Goal: Task Accomplishment & Management: Use online tool/utility

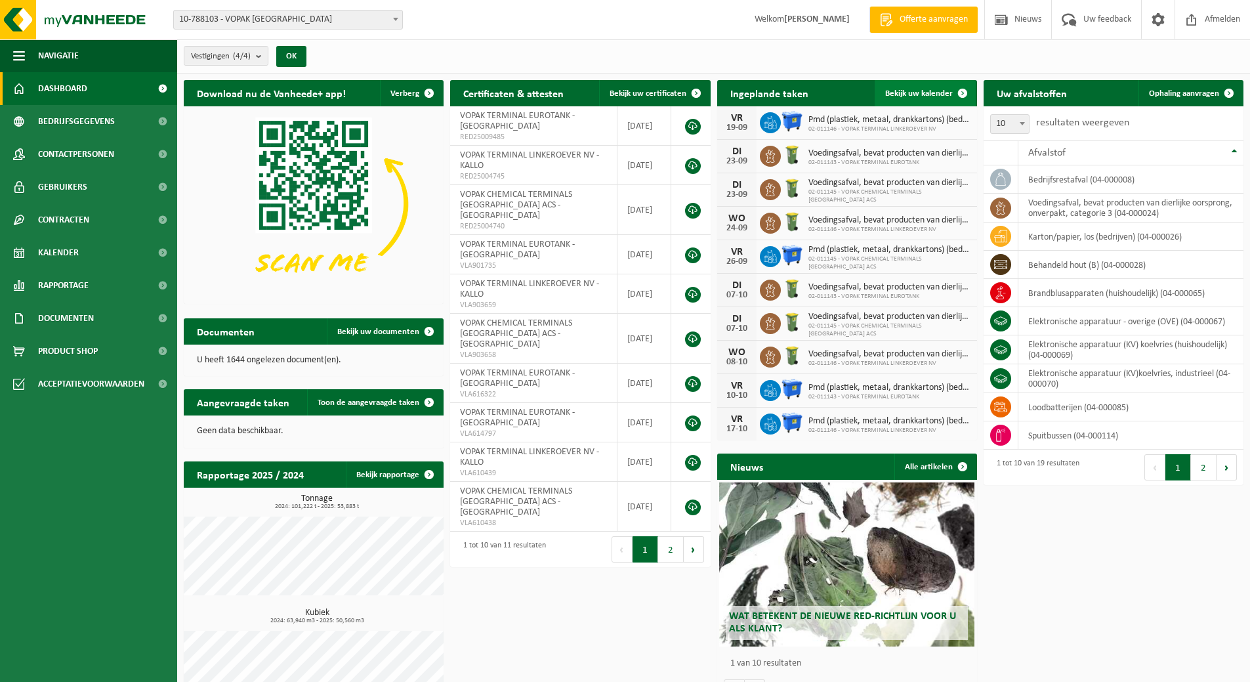
click at [930, 93] on span "Bekijk uw kalender" at bounding box center [919, 93] width 68 height 9
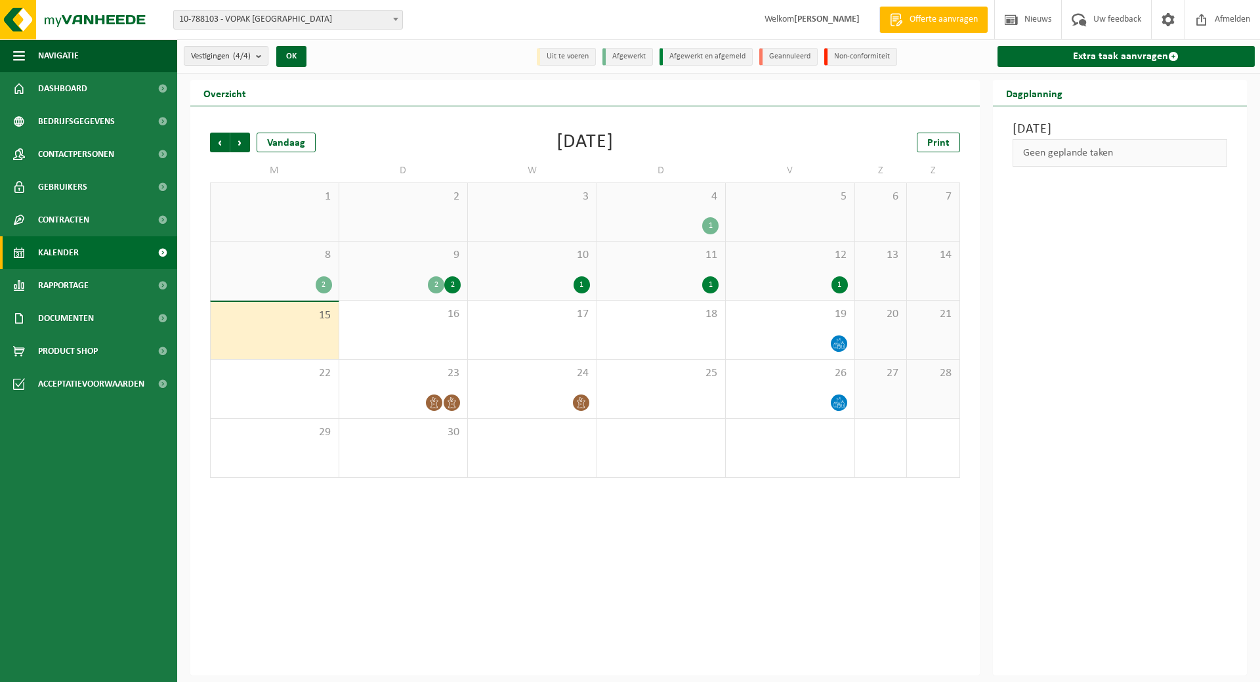
click at [368, 12] on span "10-788103 - VOPAK [GEOGRAPHIC_DATA]" at bounding box center [288, 19] width 228 height 18
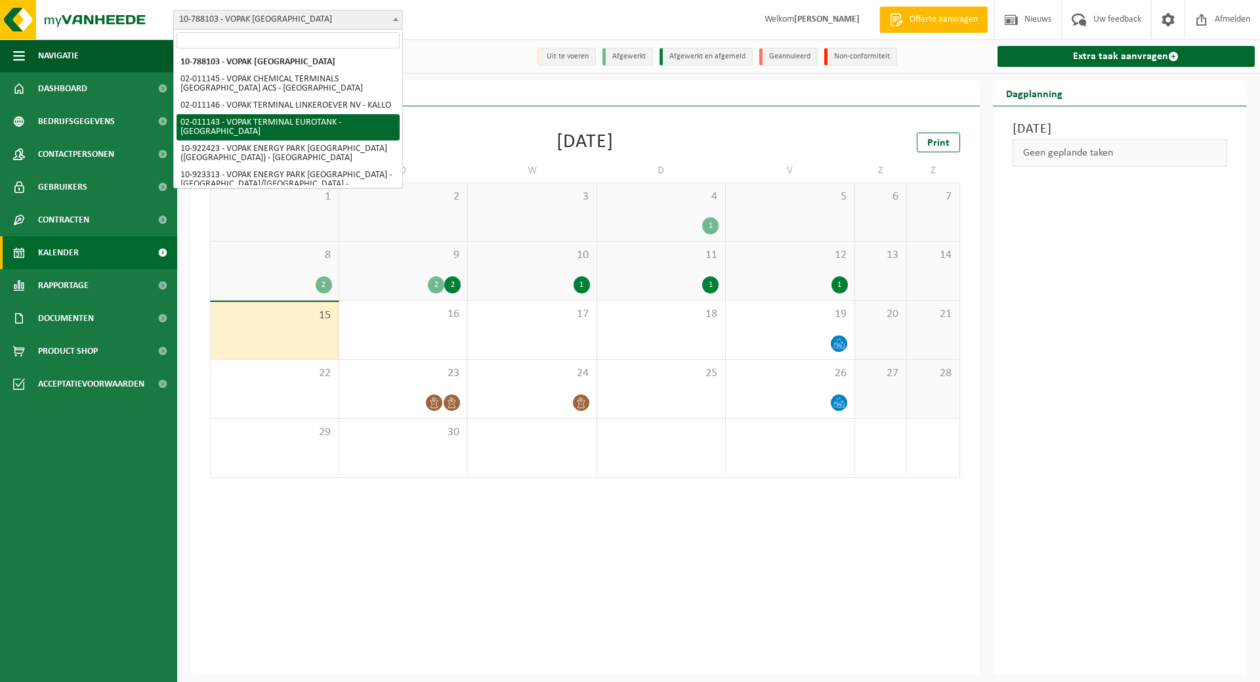
select select "2100"
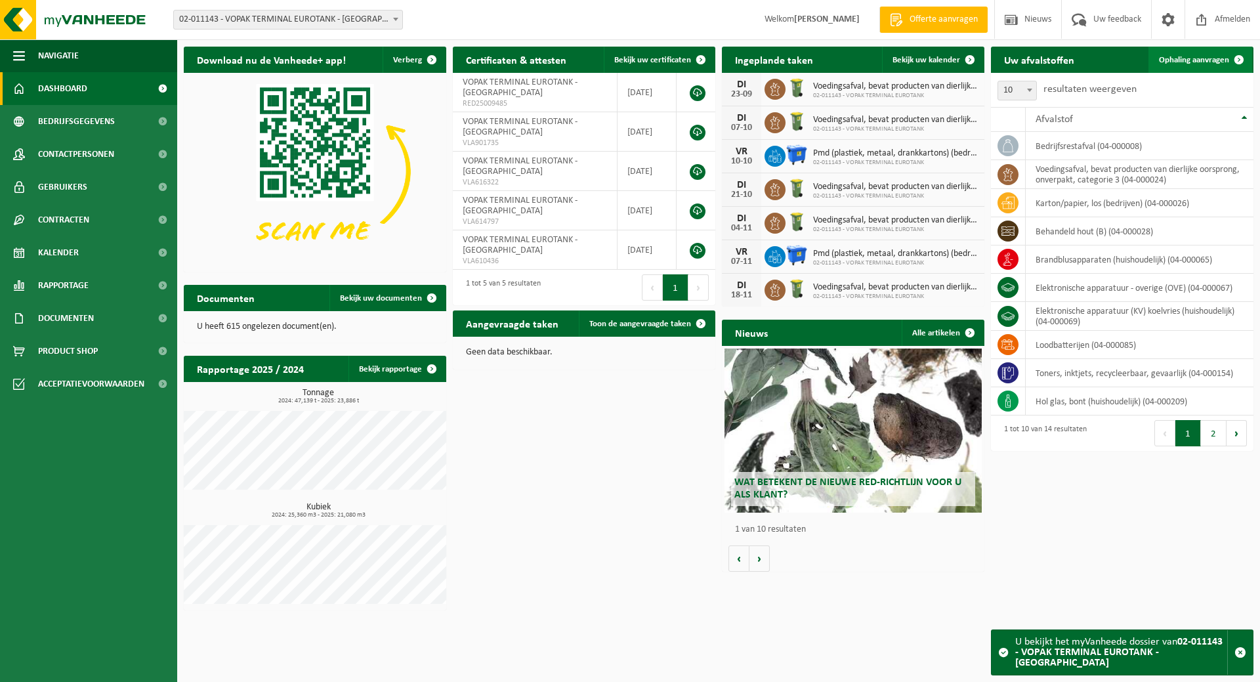
click at [1180, 60] on span "Ophaling aanvragen" at bounding box center [1194, 60] width 70 height 9
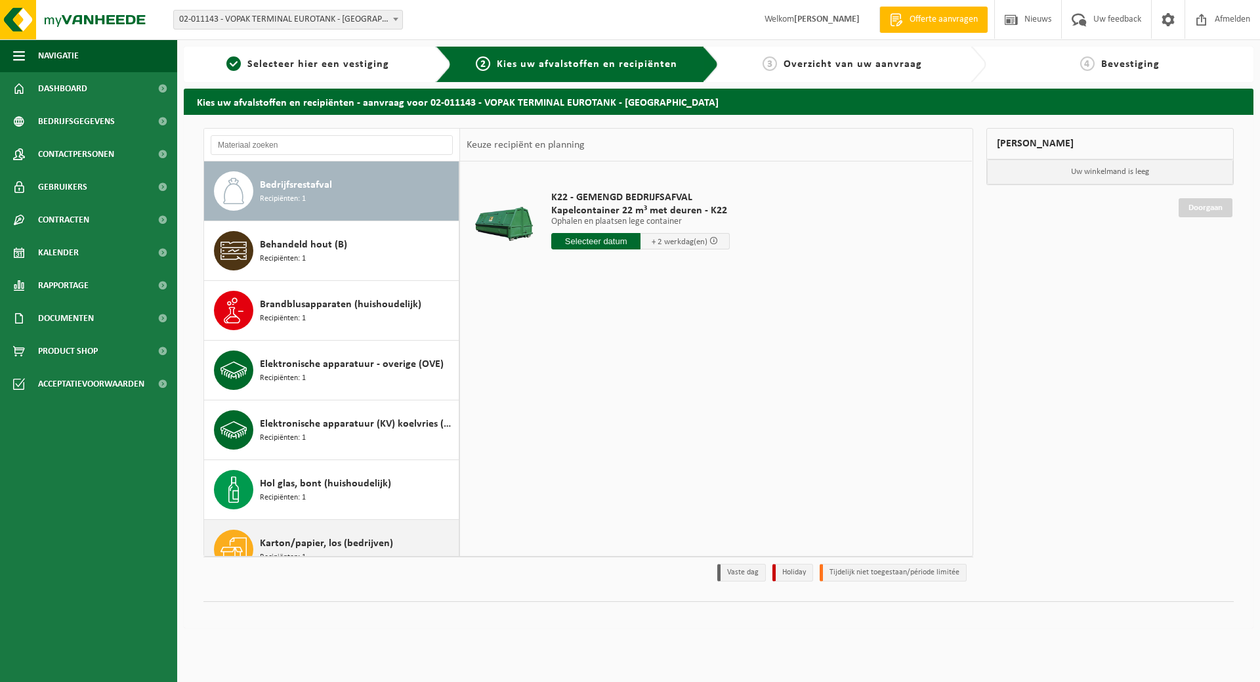
click at [318, 529] on div "Karton/papier, los (bedrijven) Recipiënten: 1" at bounding box center [331, 549] width 255 height 59
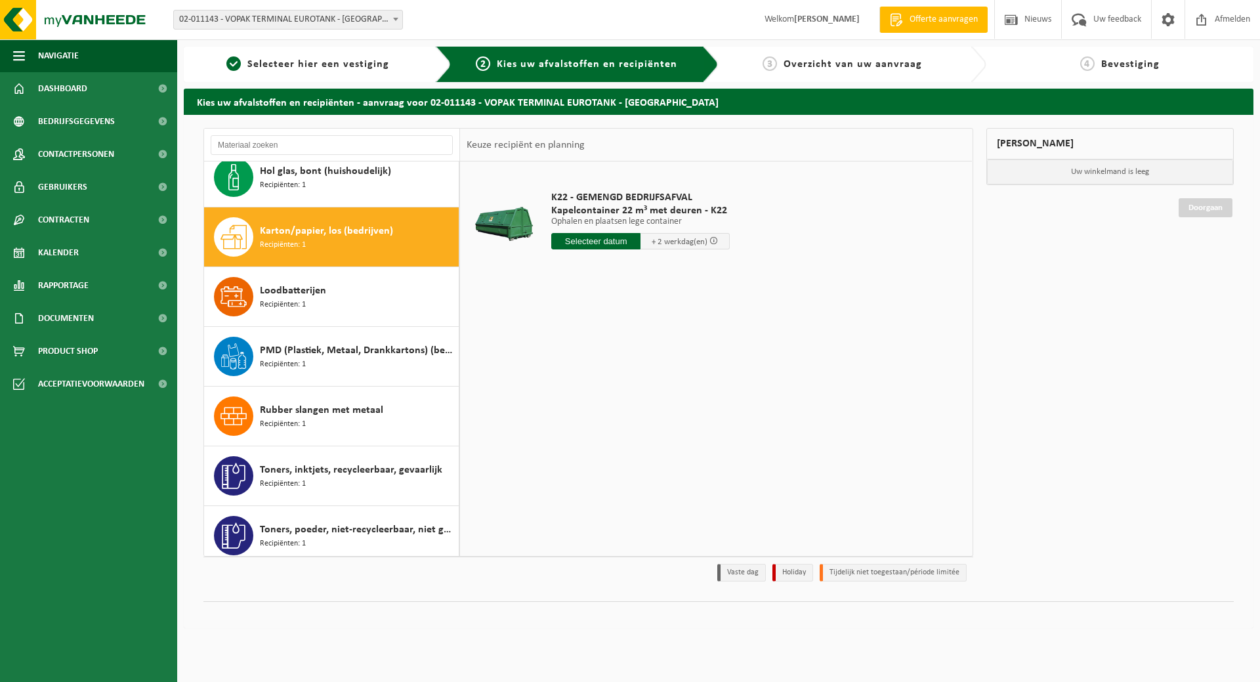
scroll to position [358, 0]
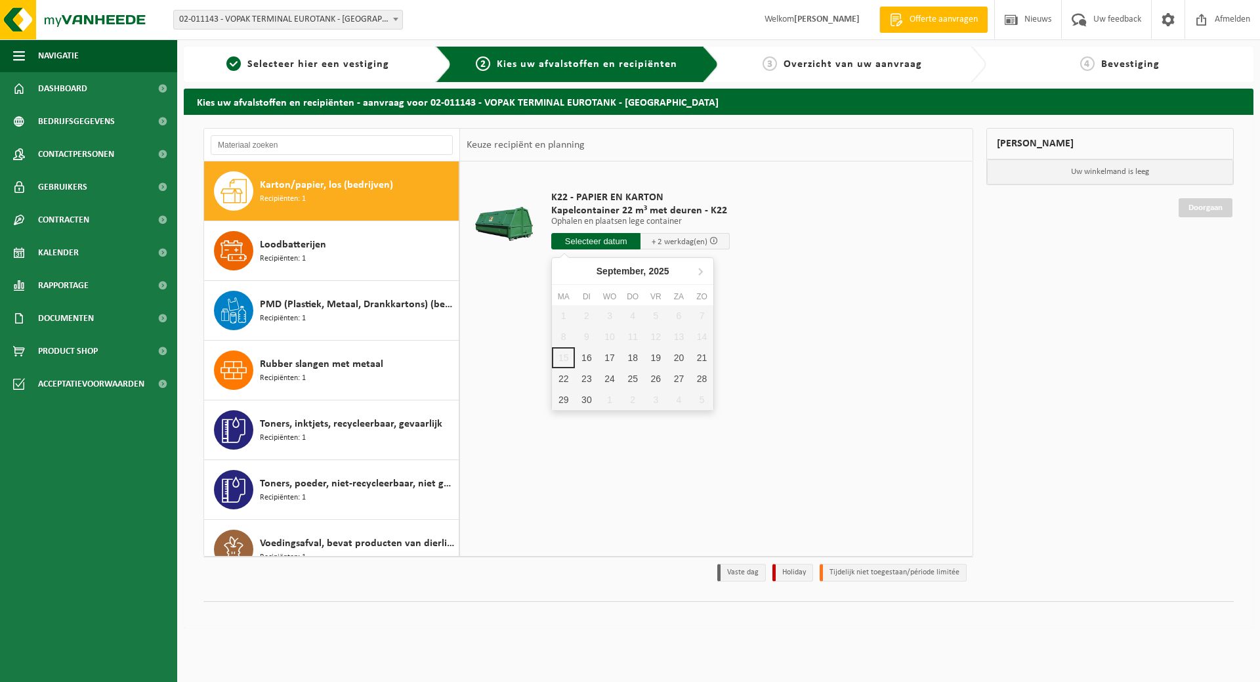
click at [593, 248] on input "text" at bounding box center [595, 241] width 89 height 16
click at [637, 358] on div "18" at bounding box center [632, 357] width 23 height 21
type input "Van 2025-09-18"
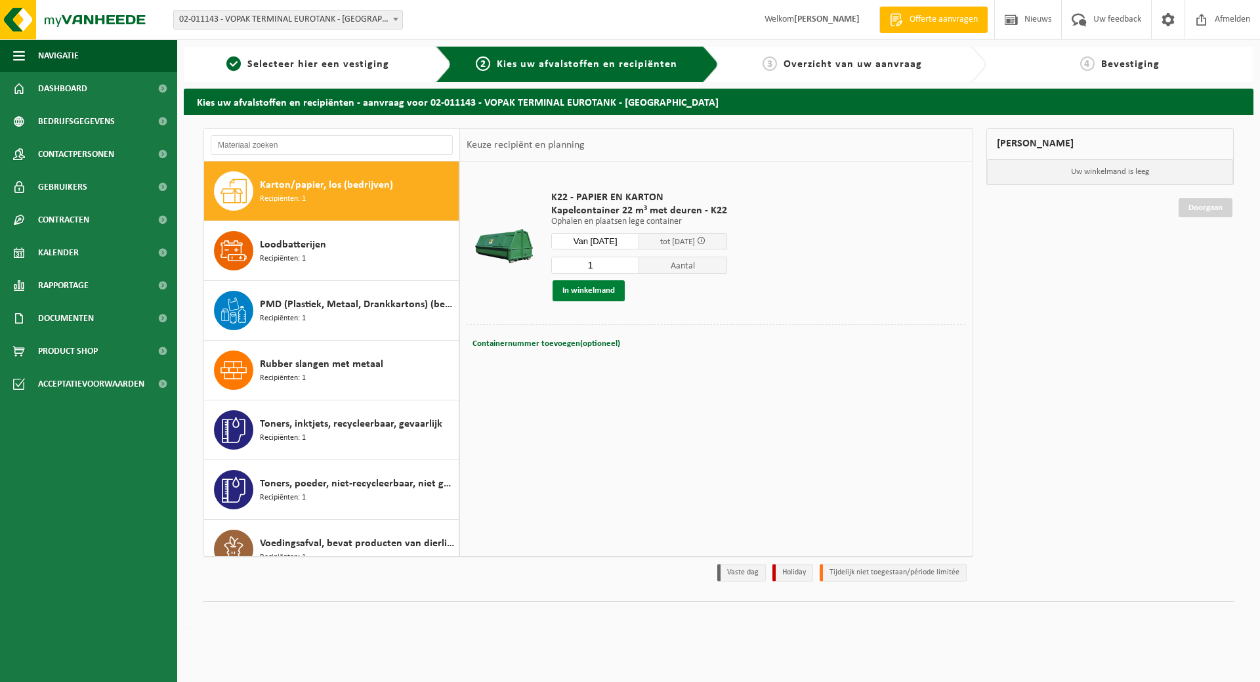
click at [574, 286] on button "In winkelmand" at bounding box center [588, 290] width 72 height 21
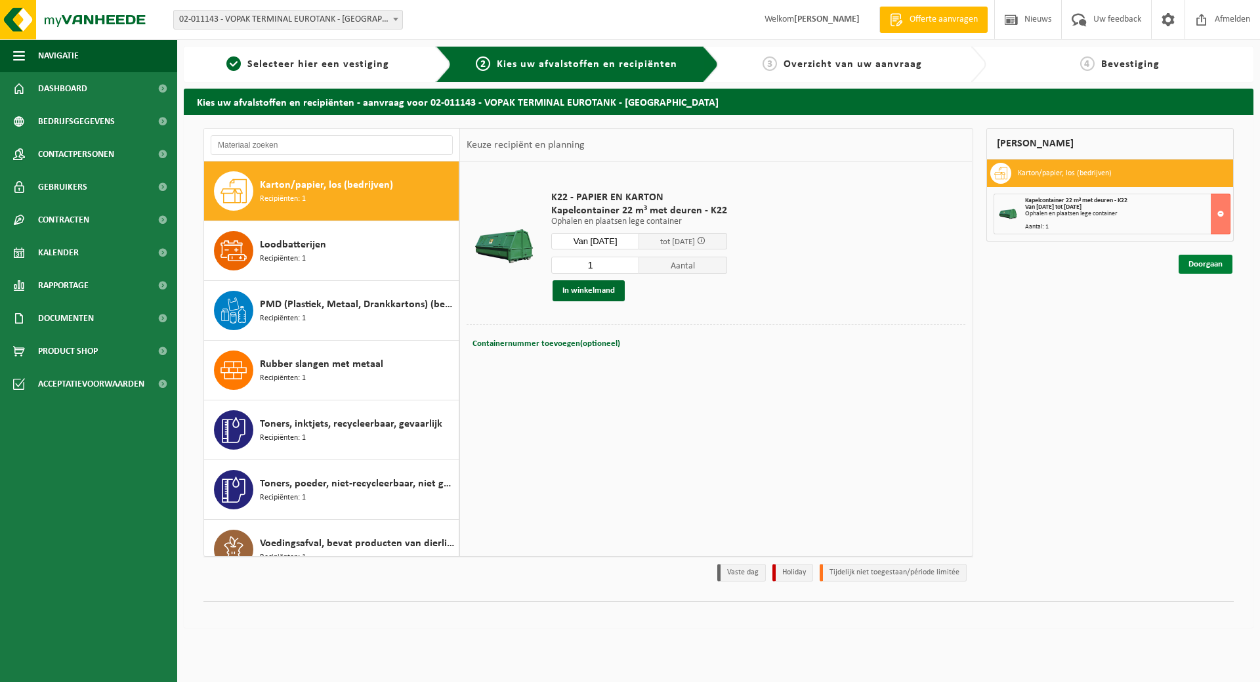
click at [1199, 269] on link "Doorgaan" at bounding box center [1205, 264] width 54 height 19
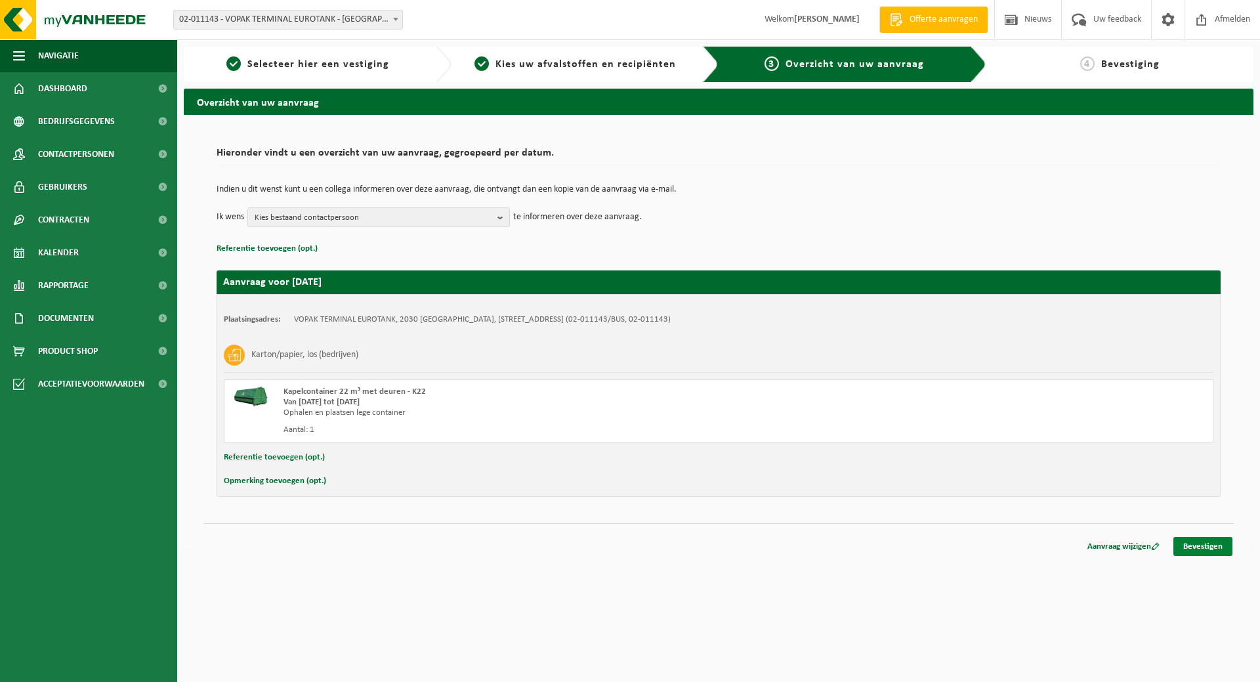
click at [1211, 551] on link "Bevestigen" at bounding box center [1202, 546] width 59 height 19
